Goal: Find specific page/section: Find specific page/section

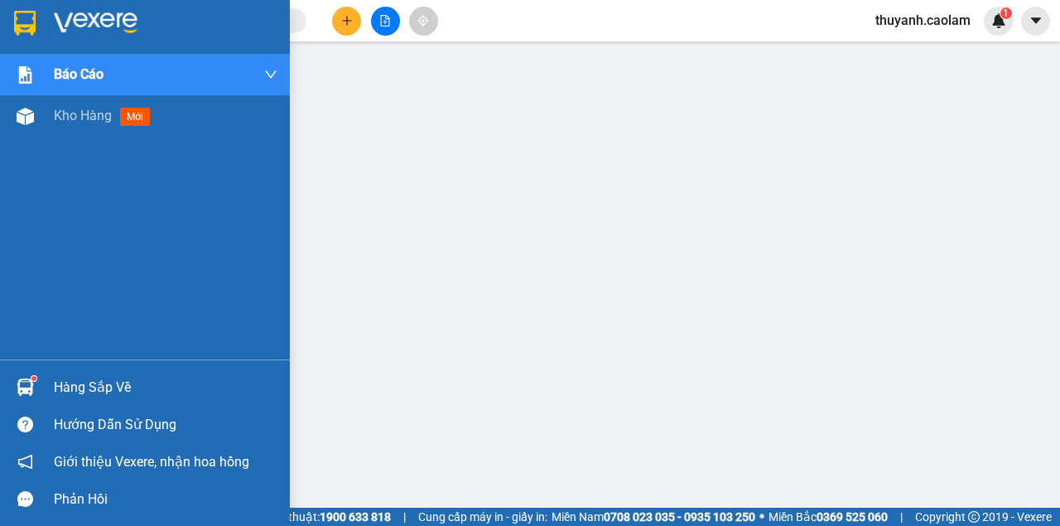
click at [26, 13] on img at bounding box center [25, 23] width 22 height 25
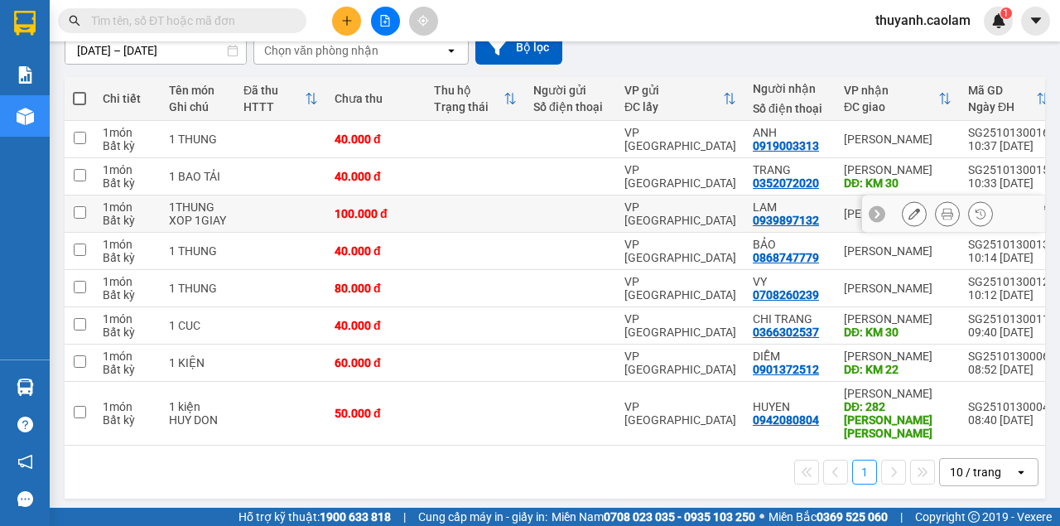
scroll to position [46, 0]
